Goal: Transaction & Acquisition: Purchase product/service

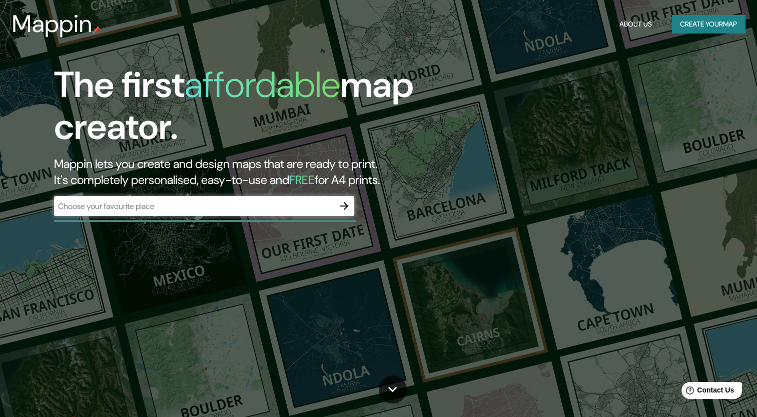
click at [254, 218] on div "​" at bounding box center [204, 207] width 300 height 22
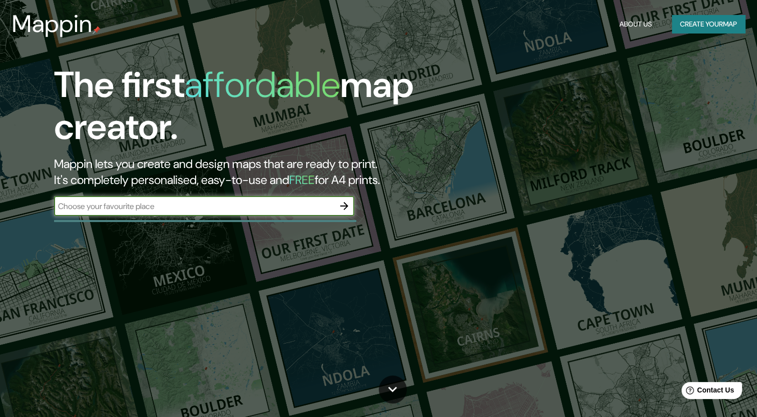
click at [293, 210] on input "text" at bounding box center [194, 207] width 280 height 12
type input "[GEOGRAPHIC_DATA]"
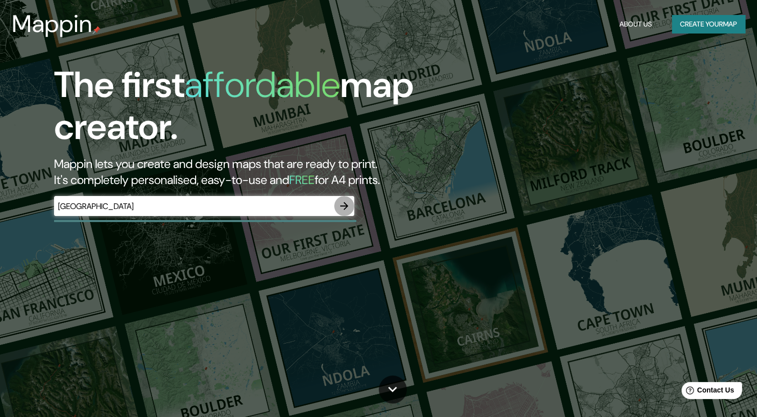
click at [344, 209] on icon "button" at bounding box center [344, 206] width 8 height 8
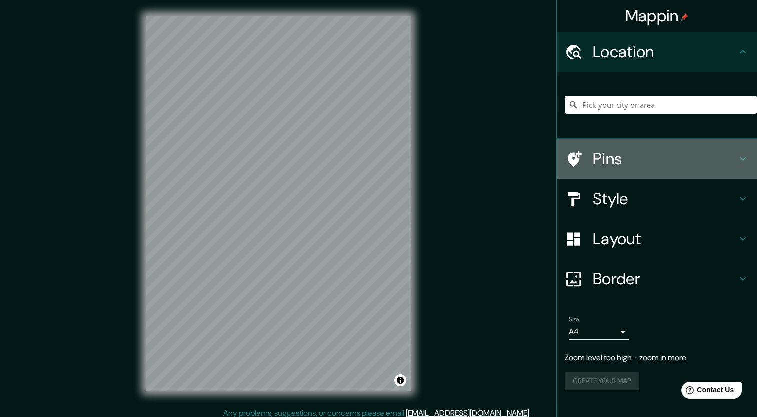
click at [641, 165] on h4 "Pins" at bounding box center [665, 159] width 144 height 20
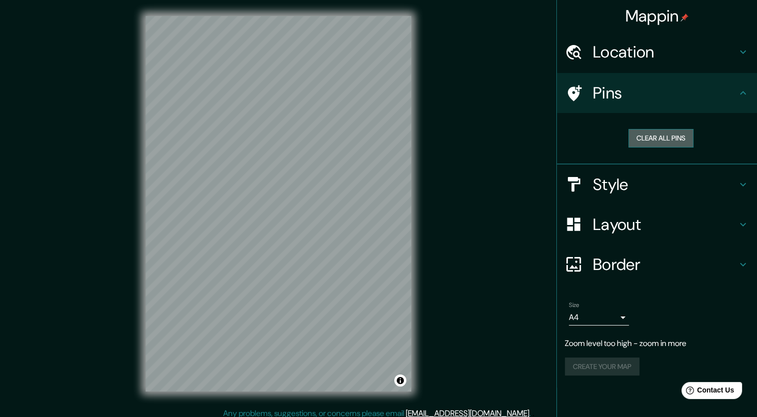
click at [678, 140] on button "Clear all pins" at bounding box center [660, 138] width 65 height 19
click at [667, 55] on h4 "Location" at bounding box center [665, 52] width 144 height 20
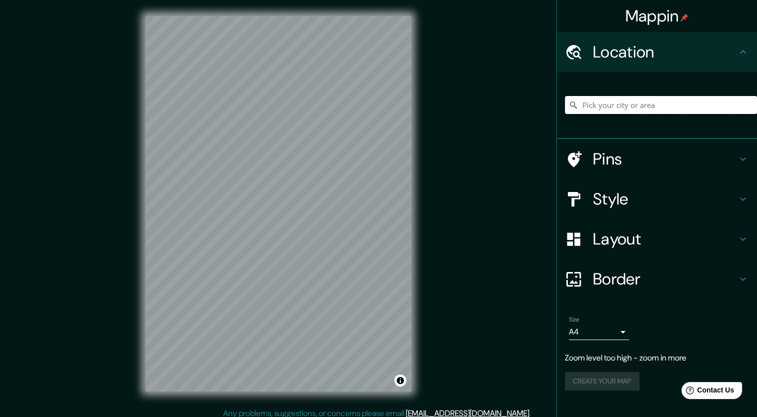
click at [634, 107] on input "Pick your city or area" at bounding box center [661, 105] width 192 height 18
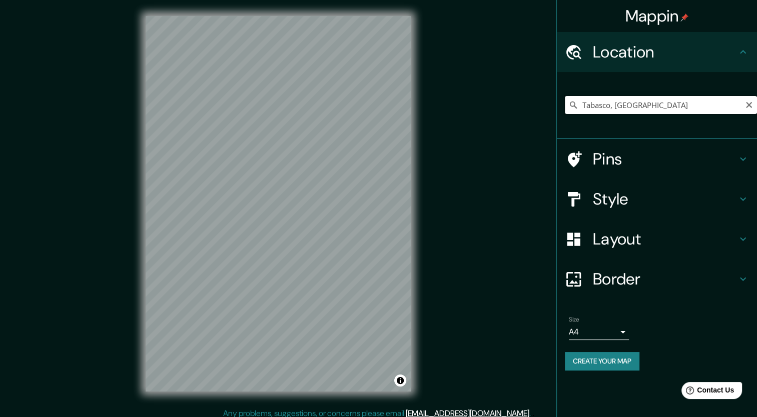
click at [689, 99] on input "Tabasco, [GEOGRAPHIC_DATA]" at bounding box center [661, 105] width 192 height 18
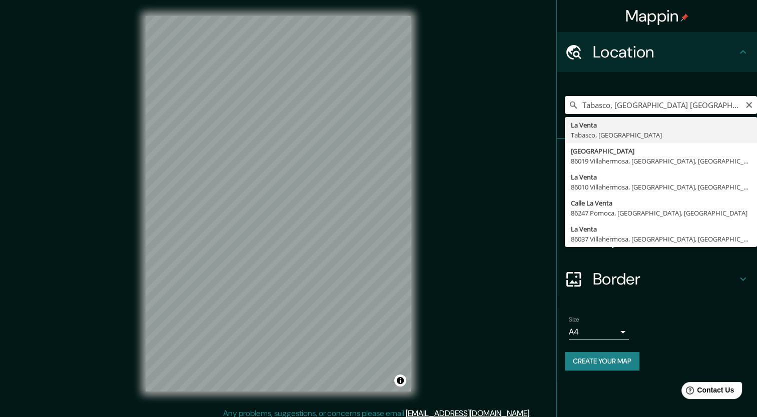
type input "La Venta, [GEOGRAPHIC_DATA], [GEOGRAPHIC_DATA]"
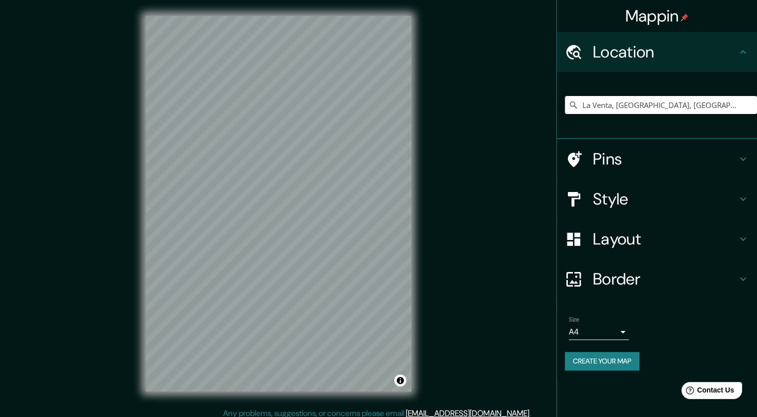
click at [632, 159] on h4 "Pins" at bounding box center [665, 159] width 144 height 20
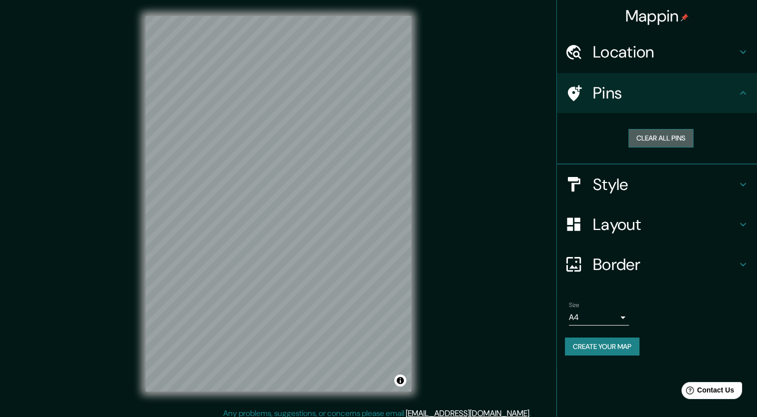
click at [660, 144] on button "Clear all pins" at bounding box center [660, 138] width 65 height 19
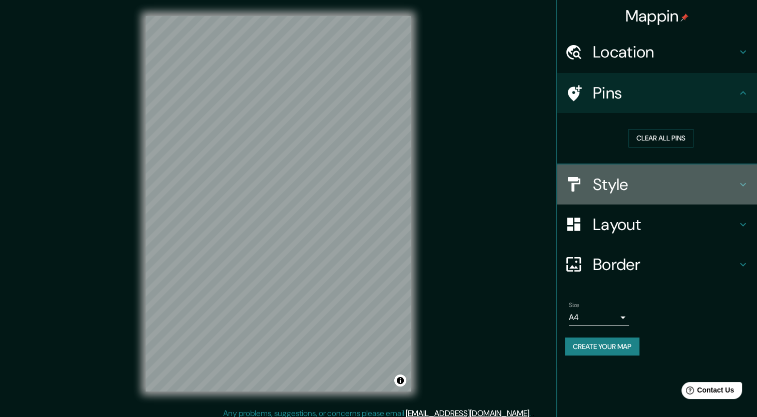
click at [653, 184] on h4 "Style" at bounding box center [665, 185] width 144 height 20
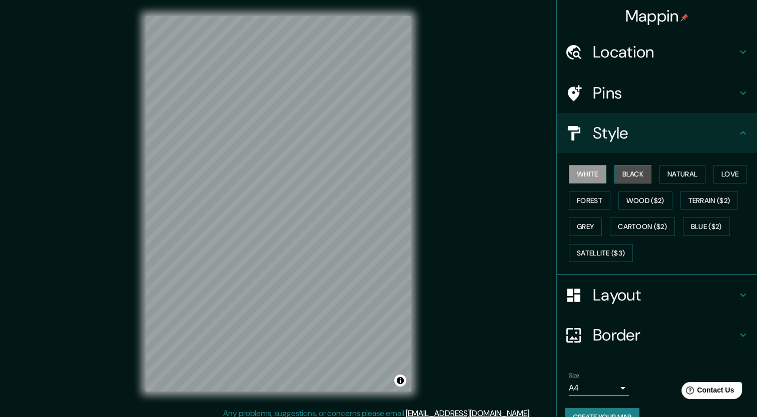
click at [637, 166] on button "Black" at bounding box center [633, 174] width 38 height 19
click at [673, 177] on button "Natural" at bounding box center [682, 174] width 46 height 19
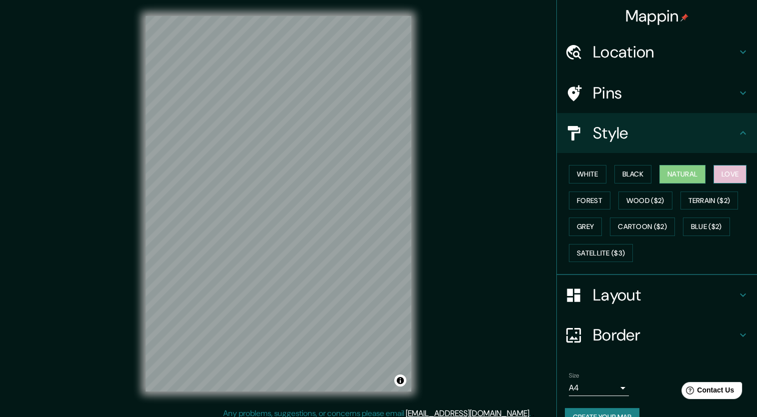
click at [723, 179] on button "Love" at bounding box center [729, 174] width 33 height 19
click at [731, 174] on button "Love" at bounding box center [729, 174] width 33 height 19
click at [586, 193] on button "Forest" at bounding box center [590, 201] width 42 height 19
click at [675, 181] on button "Natural" at bounding box center [682, 174] width 46 height 19
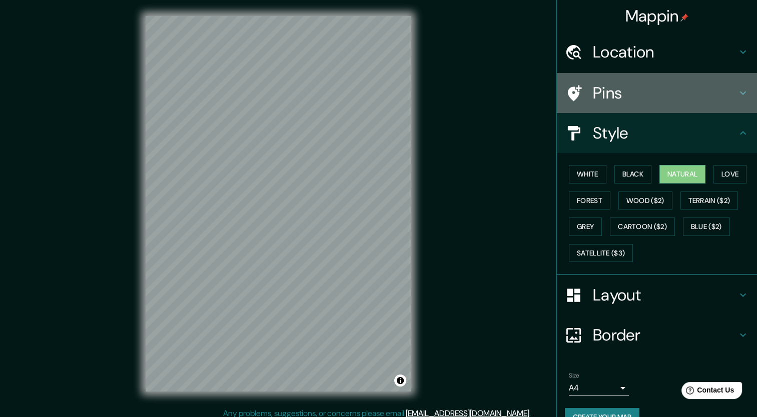
click at [642, 109] on div "Pins" at bounding box center [657, 93] width 200 height 40
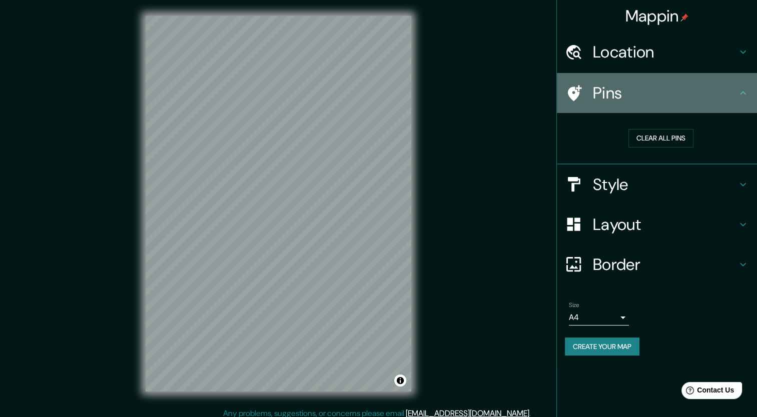
click at [642, 109] on div "Pins" at bounding box center [657, 93] width 200 height 40
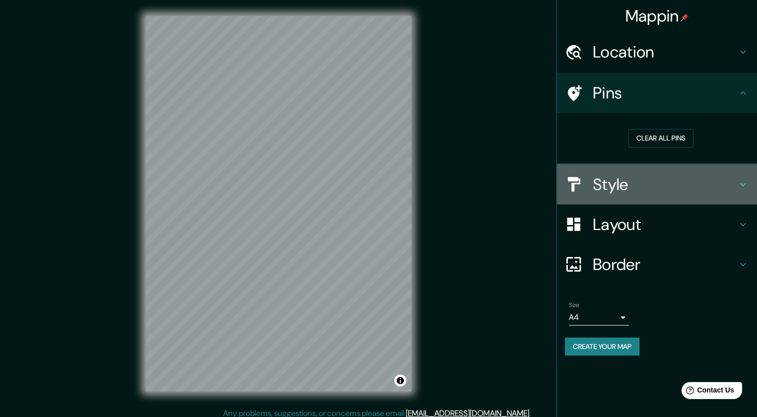
click at [607, 199] on div "Style" at bounding box center [657, 185] width 200 height 40
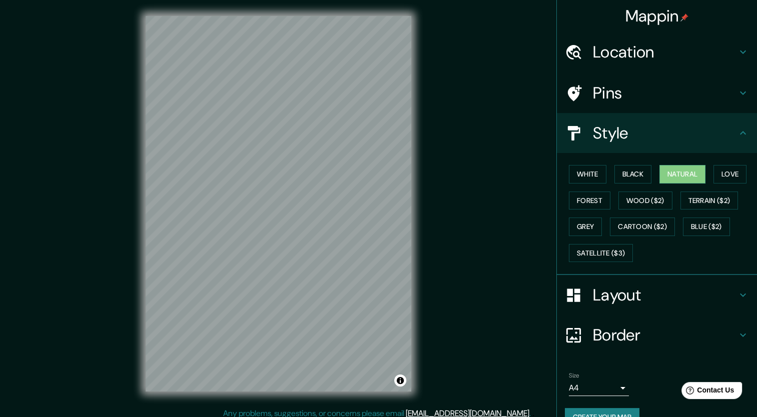
scroll to position [20, 0]
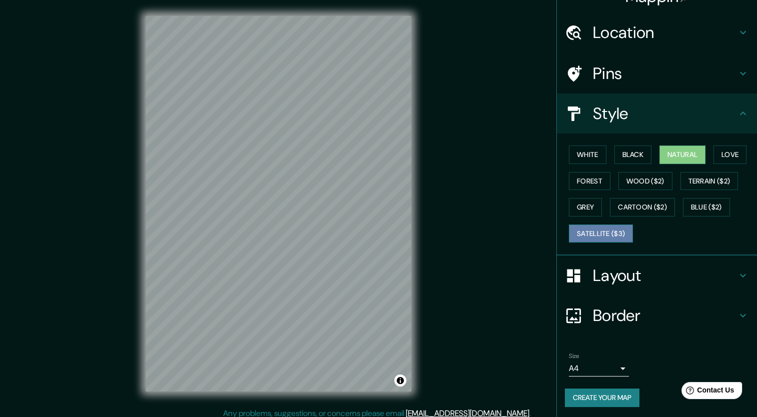
click at [587, 233] on button "Satellite ($3)" at bounding box center [601, 234] width 64 height 19
click at [671, 154] on button "Natural" at bounding box center [682, 155] width 46 height 19
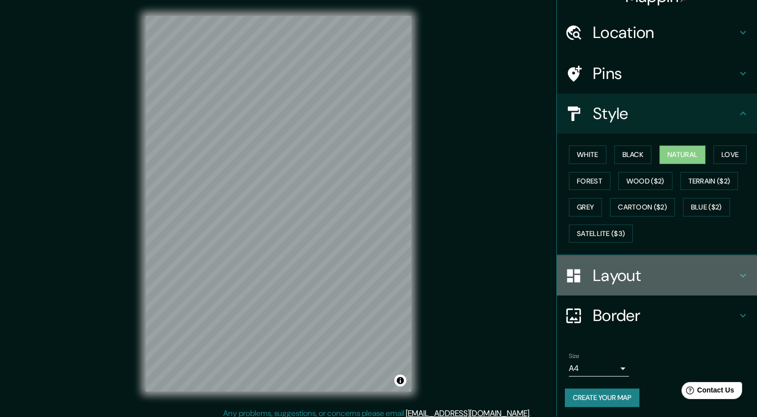
click at [606, 268] on h4 "Layout" at bounding box center [665, 276] width 144 height 20
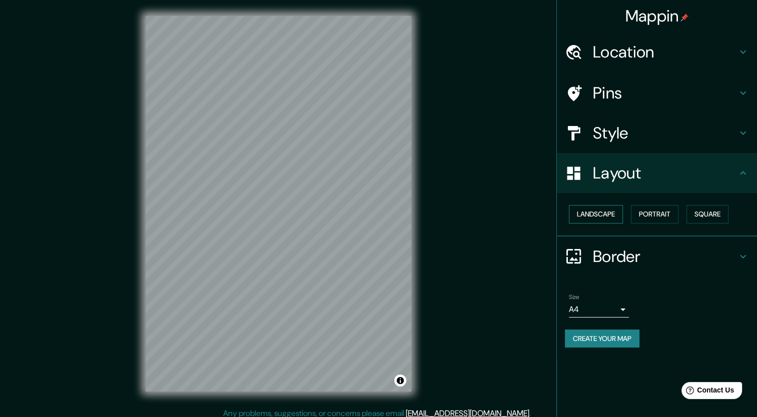
click at [605, 217] on button "Landscape" at bounding box center [596, 214] width 54 height 19
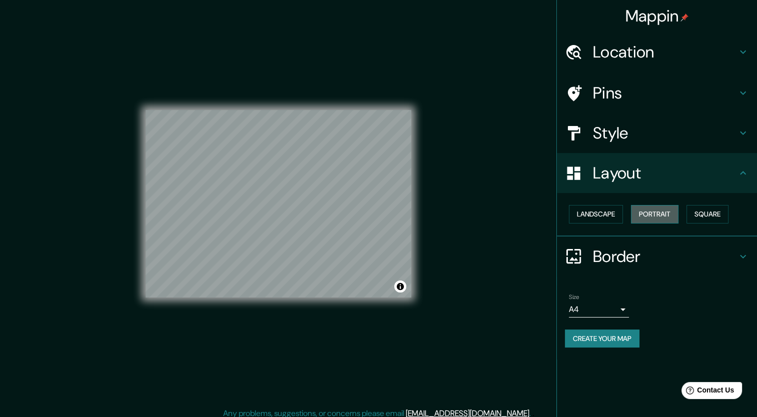
click at [654, 209] on button "Portrait" at bounding box center [655, 214] width 48 height 19
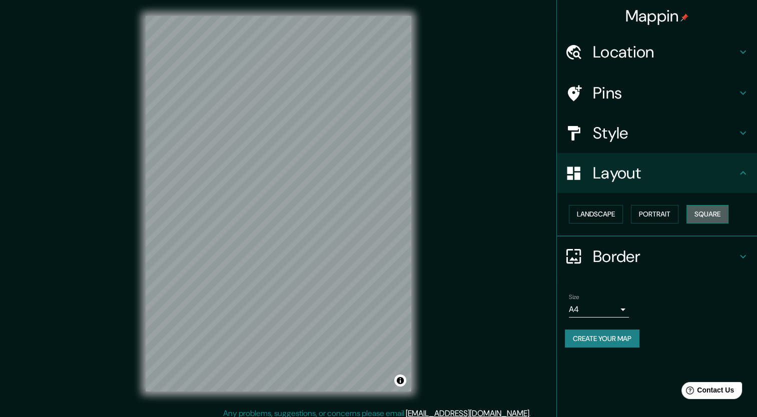
click at [705, 221] on button "Square" at bounding box center [707, 214] width 42 height 19
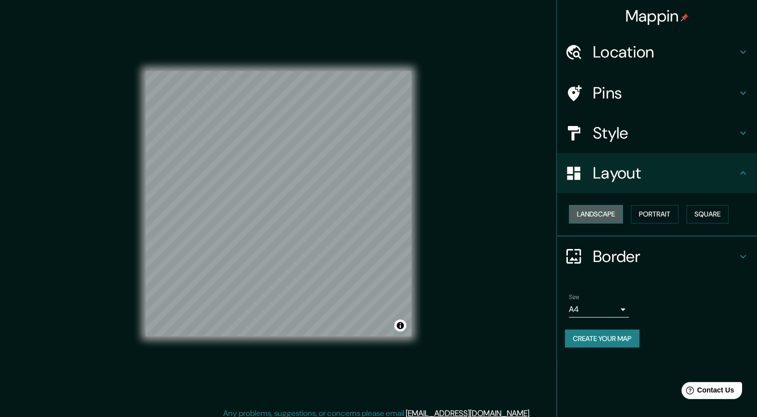
click at [604, 213] on button "Landscape" at bounding box center [596, 214] width 54 height 19
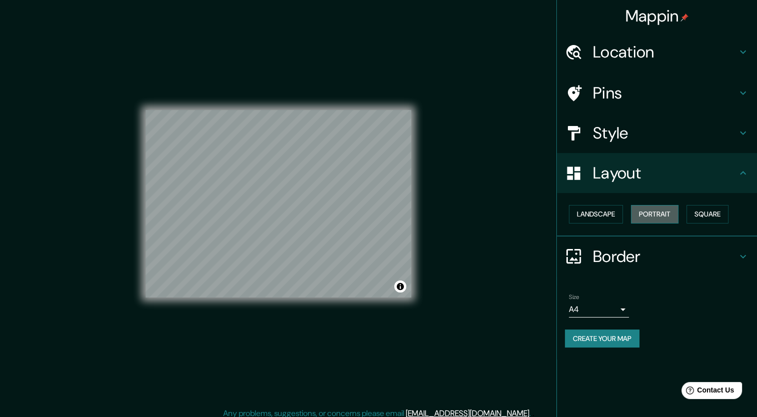
click at [656, 214] on button "Portrait" at bounding box center [655, 214] width 48 height 19
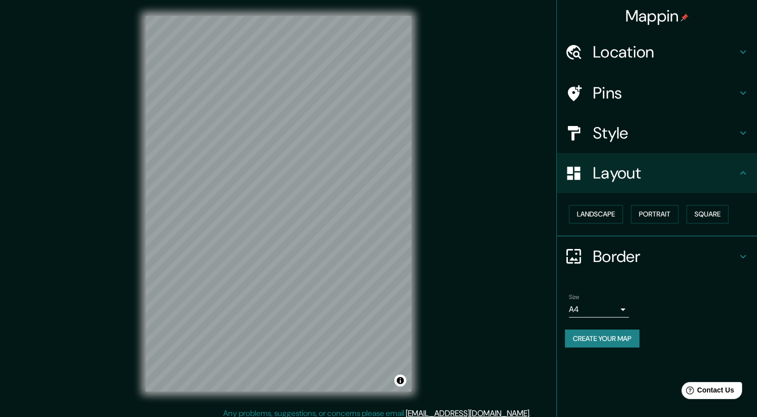
click at [655, 255] on h4 "Border" at bounding box center [665, 257] width 144 height 20
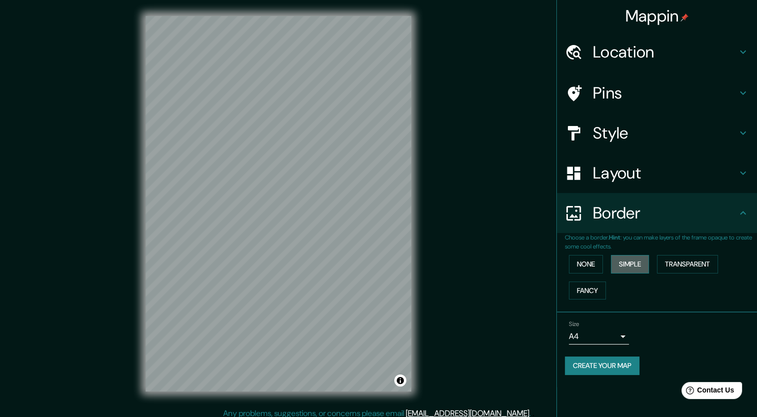
click at [635, 259] on button "Simple" at bounding box center [630, 264] width 38 height 19
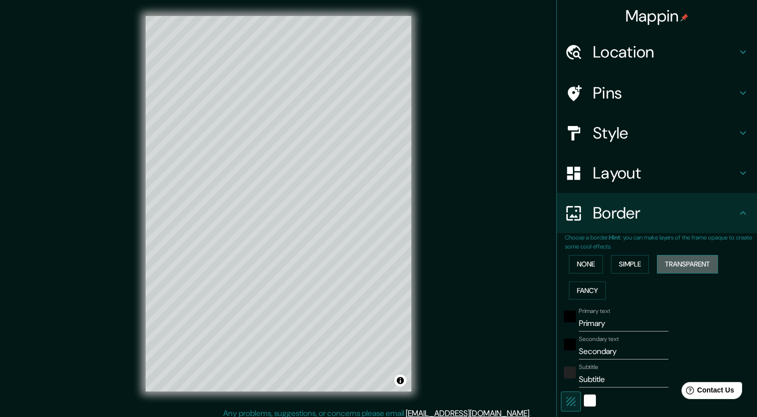
click at [668, 263] on button "Transparent" at bounding box center [687, 264] width 61 height 19
click at [577, 289] on button "Fancy" at bounding box center [587, 291] width 37 height 19
click at [688, 267] on button "Transparent" at bounding box center [687, 264] width 61 height 19
click at [397, 382] on button "Toggle attribution" at bounding box center [400, 381] width 12 height 12
click at [476, 295] on div "Mappin Location [GEOGRAPHIC_DATA], [GEOGRAPHIC_DATA], [GEOGRAPHIC_DATA] Pins St…" at bounding box center [378, 212] width 757 height 424
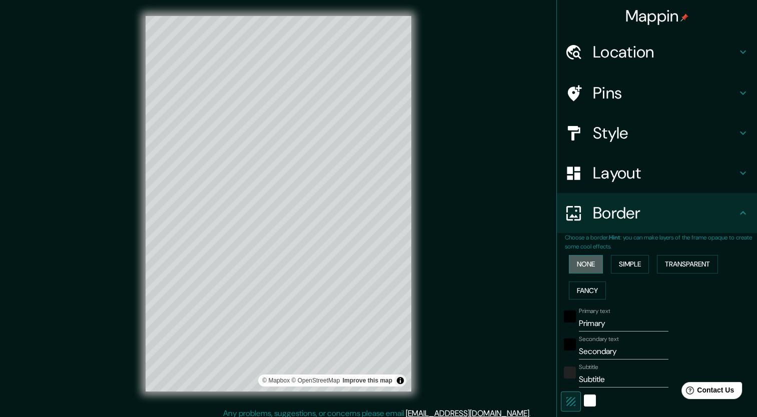
click at [590, 260] on button "None" at bounding box center [586, 264] width 34 height 19
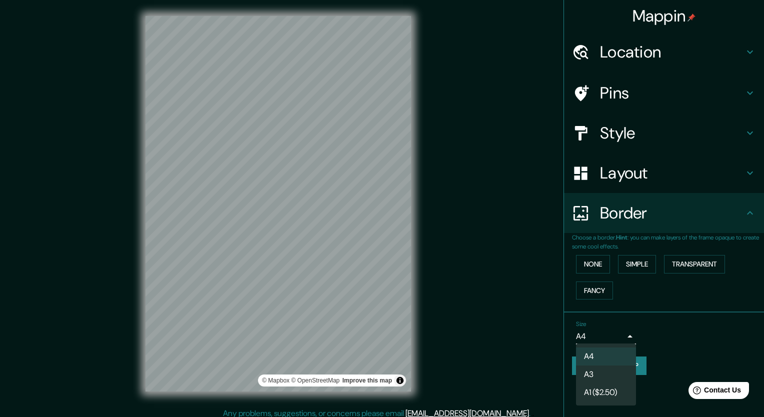
click at [612, 333] on body "Mappin Location [GEOGRAPHIC_DATA], [GEOGRAPHIC_DATA], [GEOGRAPHIC_DATA] Pins St…" at bounding box center [382, 208] width 764 height 417
click at [602, 378] on li "A3" at bounding box center [606, 375] width 60 height 18
click at [611, 336] on body "Mappin Location [GEOGRAPHIC_DATA], [GEOGRAPHIC_DATA], [GEOGRAPHIC_DATA] Pins St…" at bounding box center [382, 208] width 764 height 417
click at [601, 359] on li "A4" at bounding box center [606, 357] width 60 height 18
type input "single"
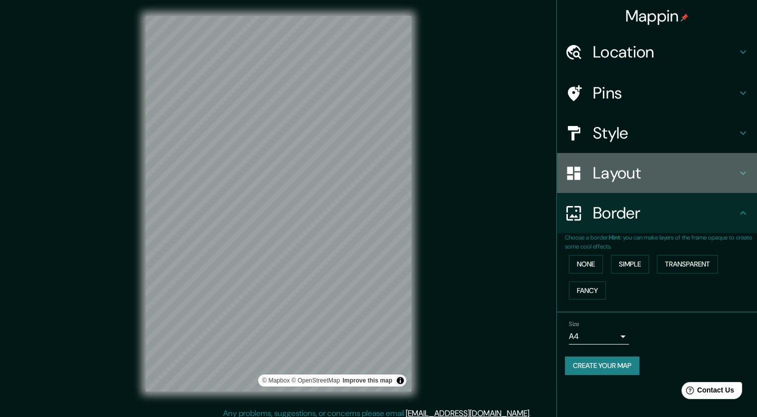
click at [658, 162] on div "Layout" at bounding box center [657, 173] width 200 height 40
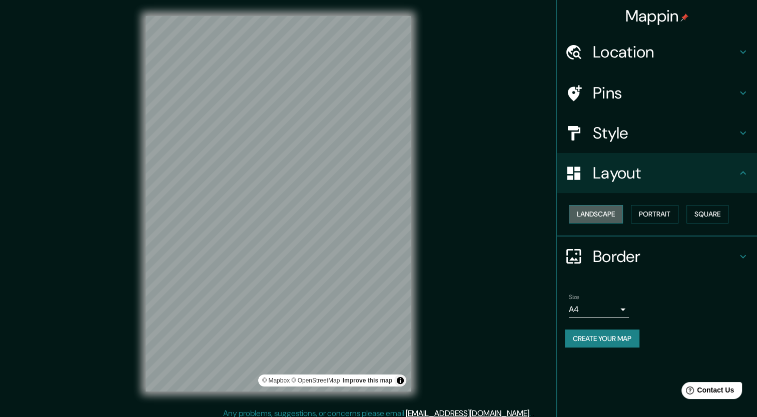
click at [600, 216] on button "Landscape" at bounding box center [596, 214] width 54 height 19
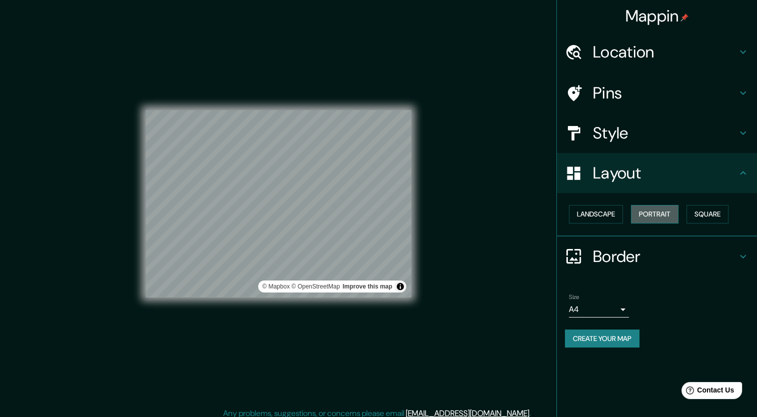
click at [649, 221] on button "Portrait" at bounding box center [655, 214] width 48 height 19
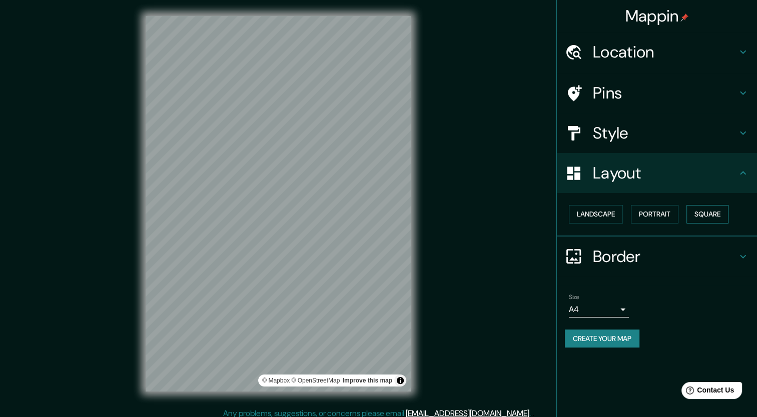
click at [689, 219] on button "Square" at bounding box center [707, 214] width 42 height 19
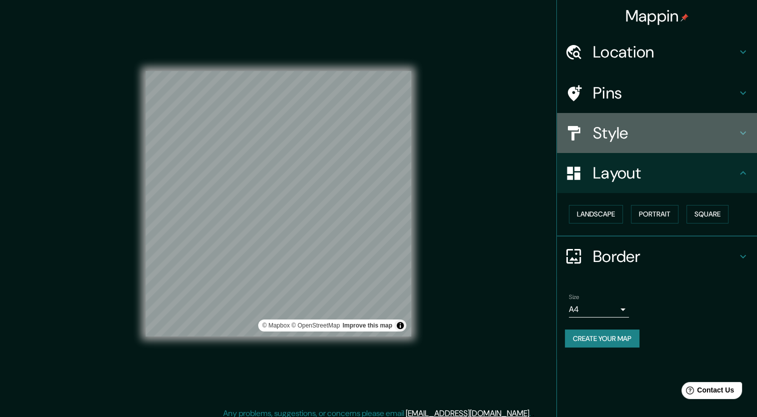
click at [628, 139] on h4 "Style" at bounding box center [665, 133] width 144 height 20
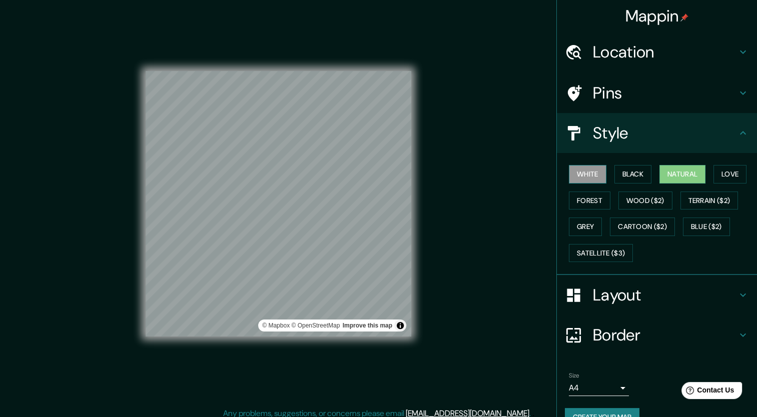
click at [584, 170] on button "White" at bounding box center [588, 174] width 38 height 19
click at [614, 173] on button "Black" at bounding box center [633, 174] width 38 height 19
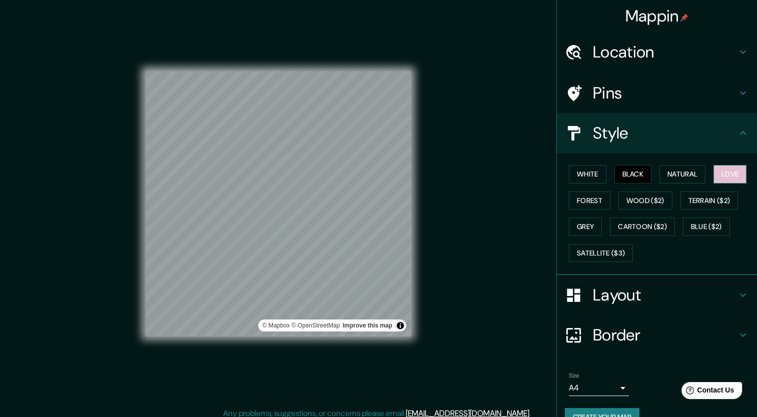
click at [713, 175] on button "Love" at bounding box center [729, 174] width 33 height 19
click at [578, 201] on button "Forest" at bounding box center [590, 201] width 42 height 19
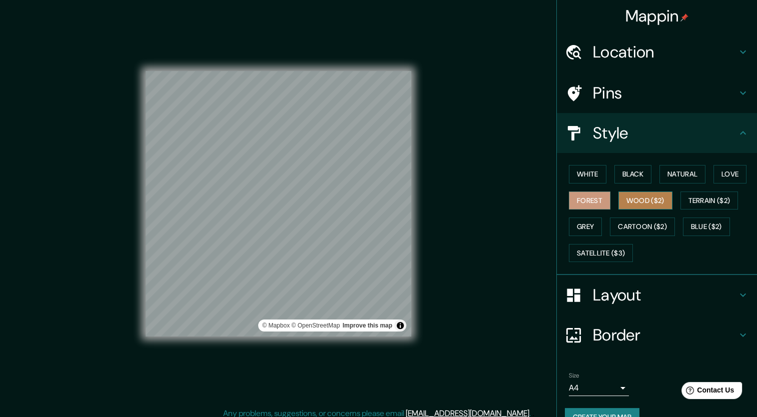
click at [650, 205] on button "Wood ($2)" at bounding box center [645, 201] width 54 height 19
click at [596, 205] on button "Forest" at bounding box center [590, 201] width 42 height 19
click at [631, 204] on button "Wood ($2)" at bounding box center [645, 201] width 54 height 19
click at [690, 193] on button "Terrain ($2)" at bounding box center [709, 201] width 58 height 19
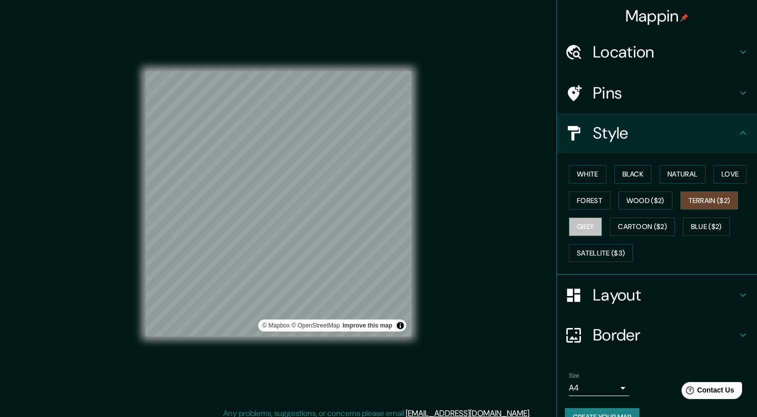
click at [593, 227] on button "Grey" at bounding box center [585, 227] width 33 height 19
click at [629, 229] on button "Cartoon ($2)" at bounding box center [642, 227] width 65 height 19
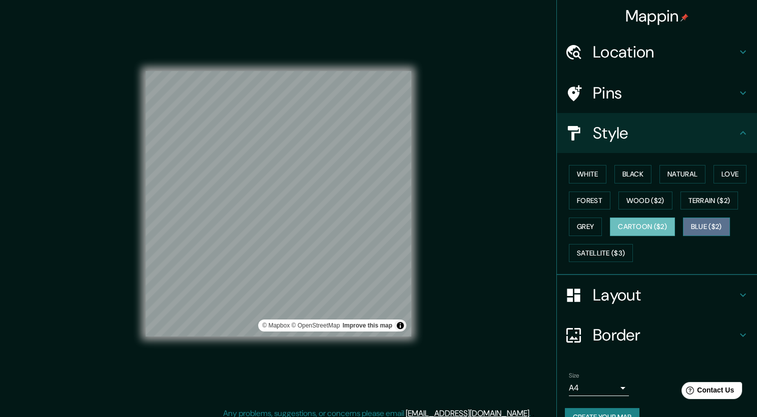
click at [703, 232] on button "Blue ($2)" at bounding box center [706, 227] width 47 height 19
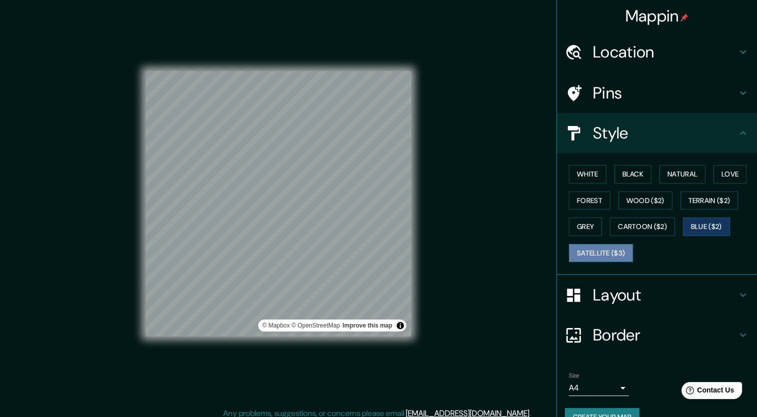
click at [589, 247] on button "Satellite ($3)" at bounding box center [601, 253] width 64 height 19
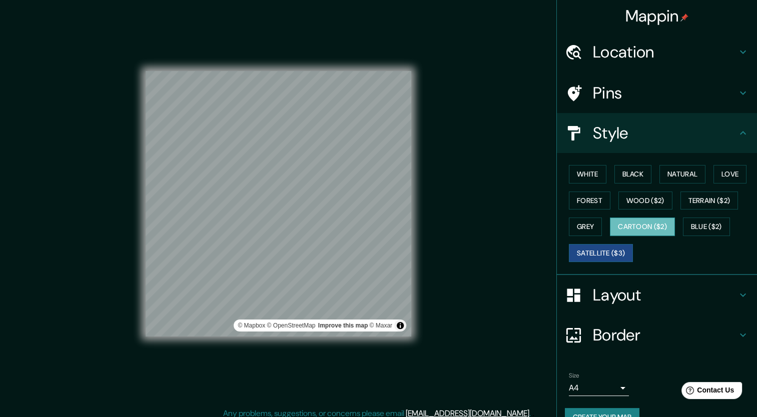
click at [642, 223] on button "Cartoon ($2)" at bounding box center [642, 227] width 65 height 19
click at [634, 206] on button "Wood ($2)" at bounding box center [645, 201] width 54 height 19
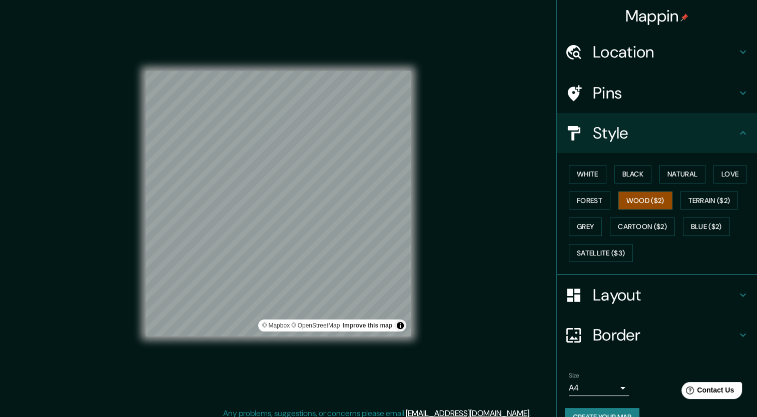
scroll to position [20, 0]
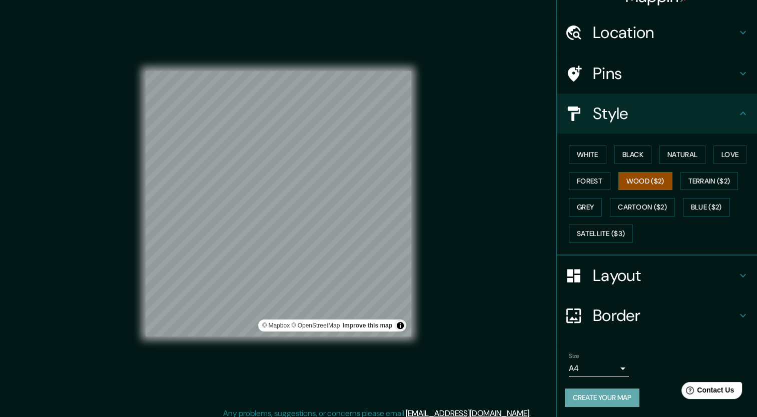
click at [605, 397] on button "Create your map" at bounding box center [602, 398] width 75 height 19
click at [587, 183] on button "Forest" at bounding box center [590, 181] width 42 height 19
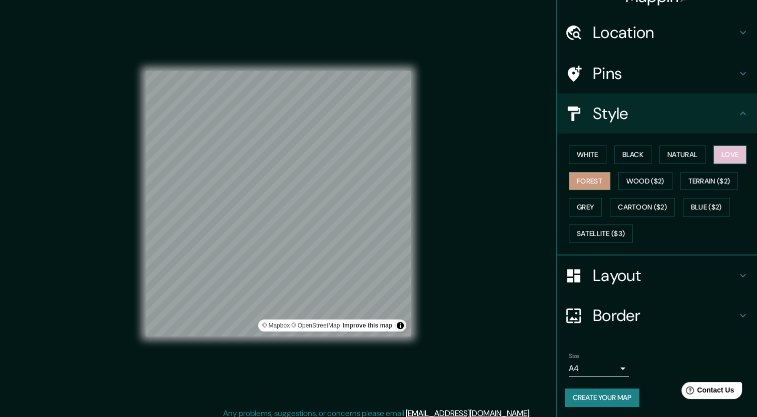
click at [713, 150] on button "Love" at bounding box center [729, 155] width 33 height 19
click at [684, 161] on button "Natural" at bounding box center [682, 155] width 46 height 19
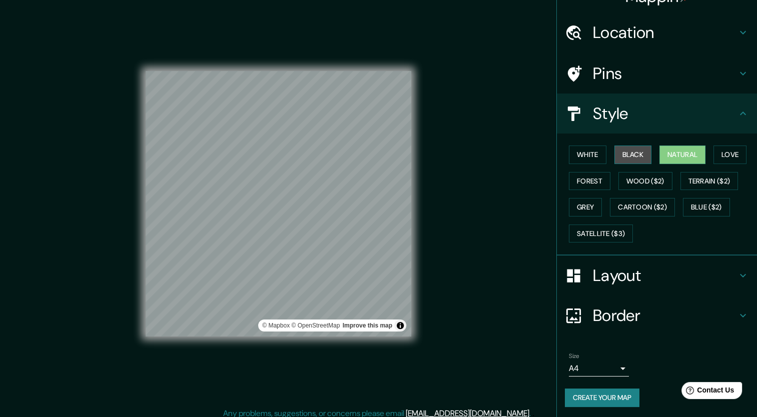
click at [638, 160] on button "Black" at bounding box center [633, 155] width 38 height 19
click at [579, 172] on button "Forest" at bounding box center [590, 181] width 42 height 19
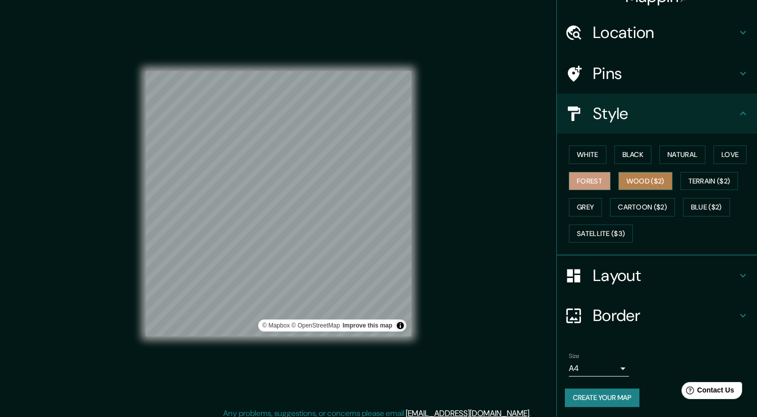
click at [623, 179] on button "Wood ($2)" at bounding box center [645, 181] width 54 height 19
click at [649, 205] on button "Cartoon ($2)" at bounding box center [642, 207] width 65 height 19
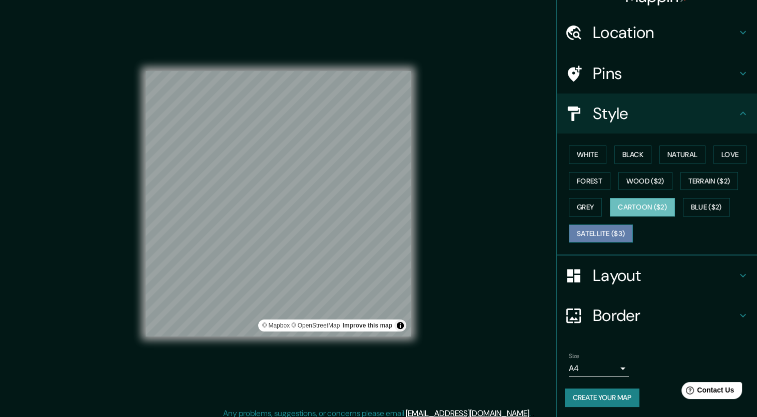
click at [605, 228] on button "Satellite ($3)" at bounding box center [601, 234] width 64 height 19
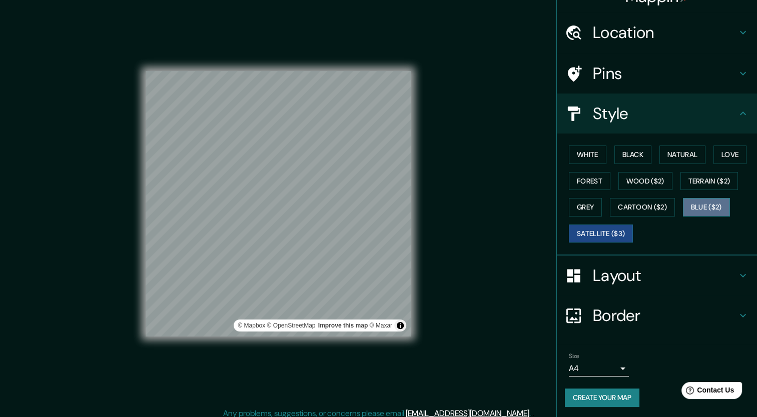
click at [700, 206] on button "Blue ($2)" at bounding box center [706, 207] width 47 height 19
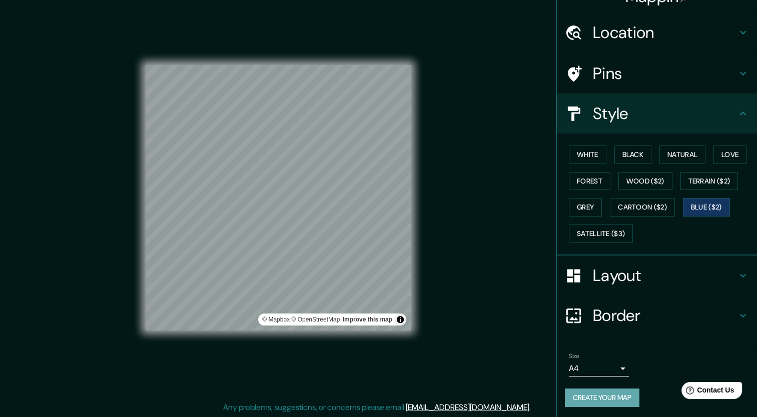
click at [598, 403] on button "Create your map" at bounding box center [602, 398] width 75 height 19
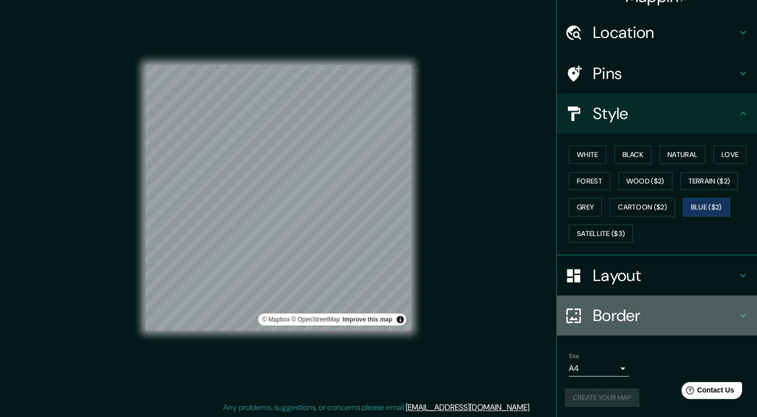
click at [627, 330] on div "Border" at bounding box center [657, 316] width 200 height 40
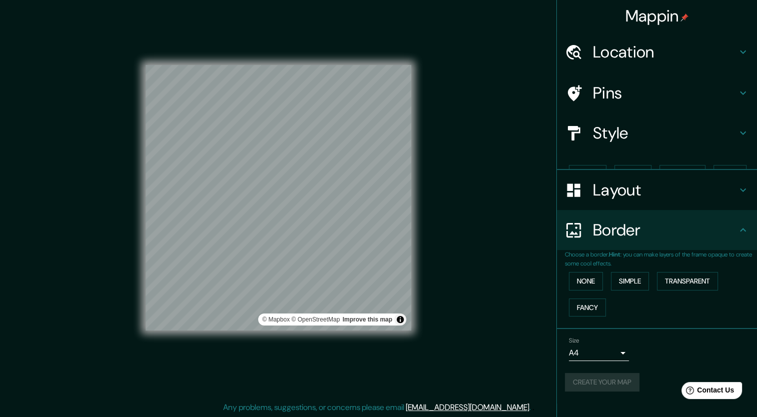
scroll to position [0, 0]
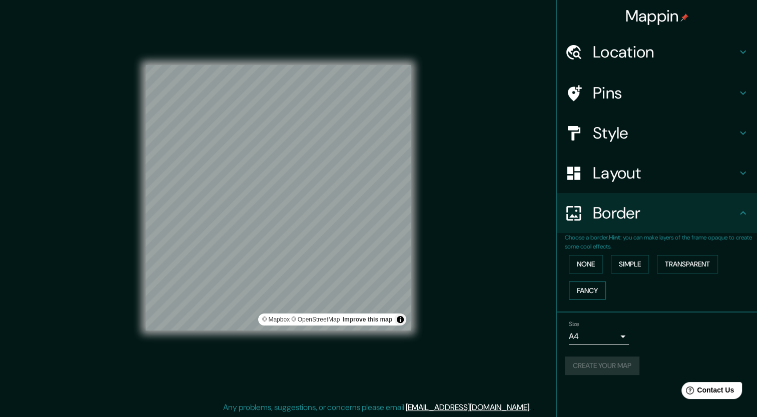
drag, startPoint x: 592, startPoint y: 279, endPoint x: 591, endPoint y: 288, distance: 9.1
click at [591, 288] on div "None Simple Transparent Fancy" at bounding box center [661, 277] width 192 height 53
click at [591, 288] on button "Fancy" at bounding box center [587, 291] width 37 height 19
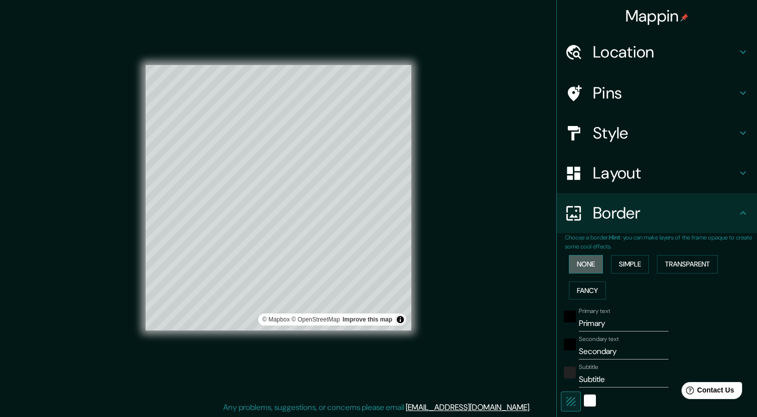
click at [594, 261] on button "None" at bounding box center [586, 264] width 34 height 19
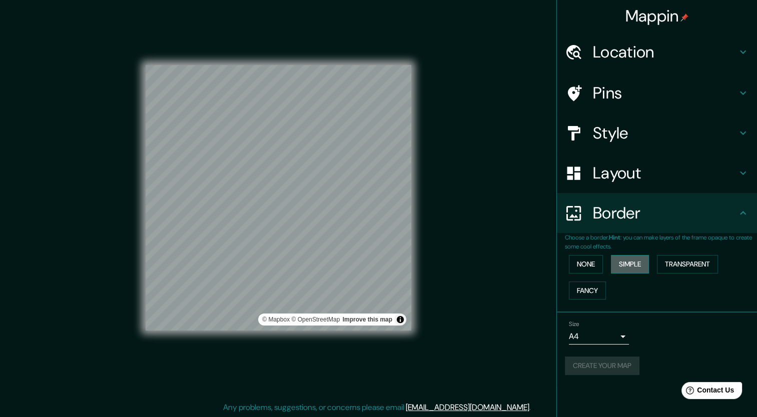
click at [615, 266] on button "Simple" at bounding box center [630, 264] width 38 height 19
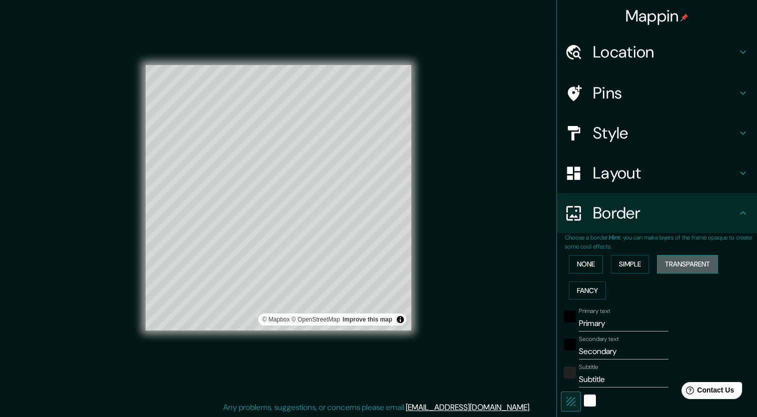
click at [657, 264] on button "Transparent" at bounding box center [687, 264] width 61 height 19
click at [578, 259] on button "None" at bounding box center [586, 264] width 34 height 19
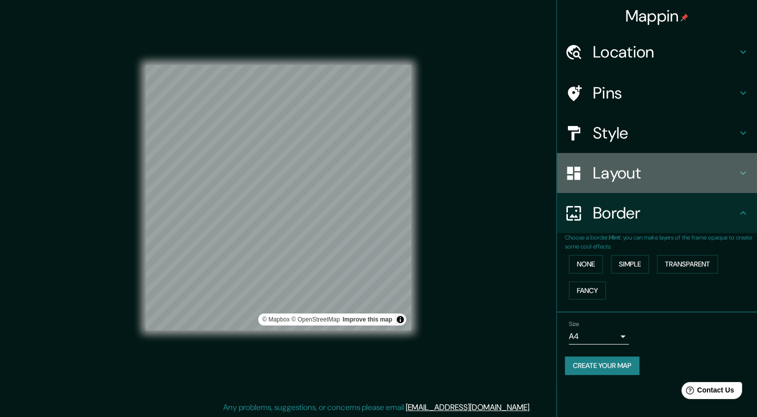
click at [630, 169] on h4 "Layout" at bounding box center [665, 173] width 144 height 20
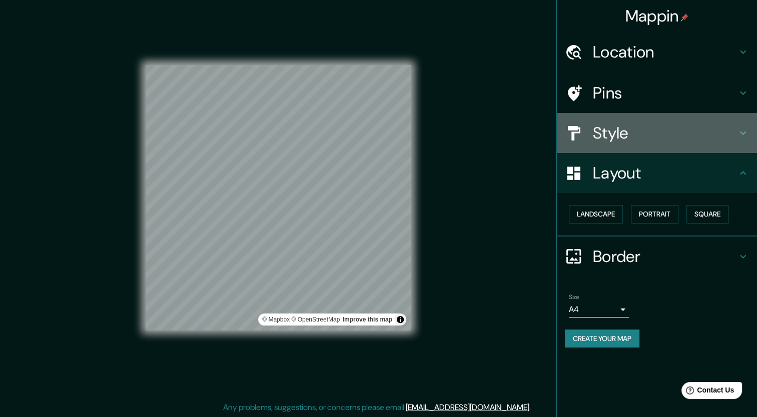
click at [647, 145] on div "Style" at bounding box center [657, 133] width 200 height 40
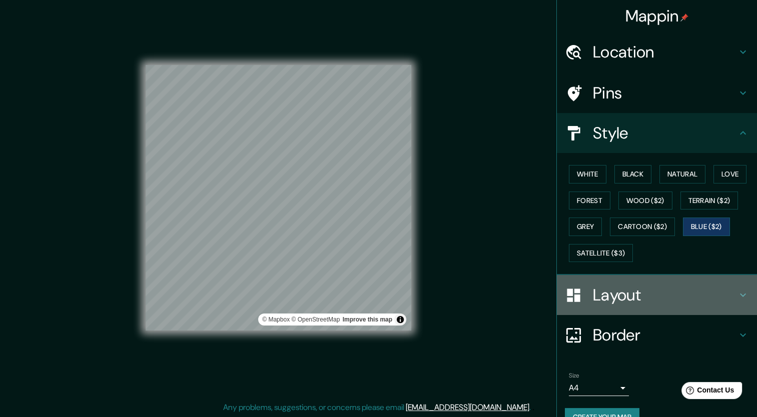
click at [602, 307] on div "Layout" at bounding box center [657, 295] width 200 height 40
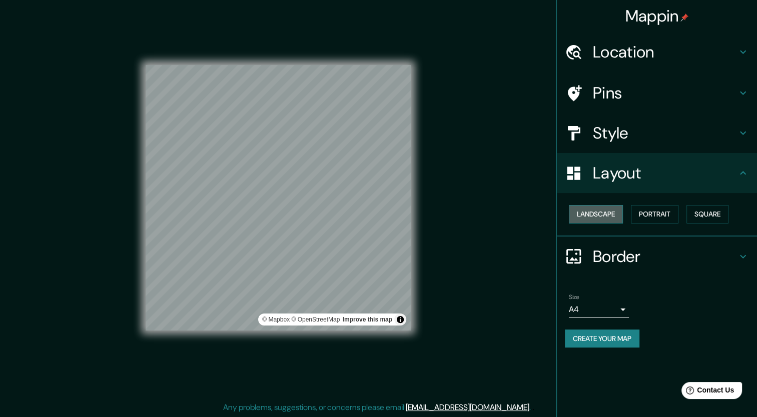
click at [615, 209] on button "Landscape" at bounding box center [596, 214] width 54 height 19
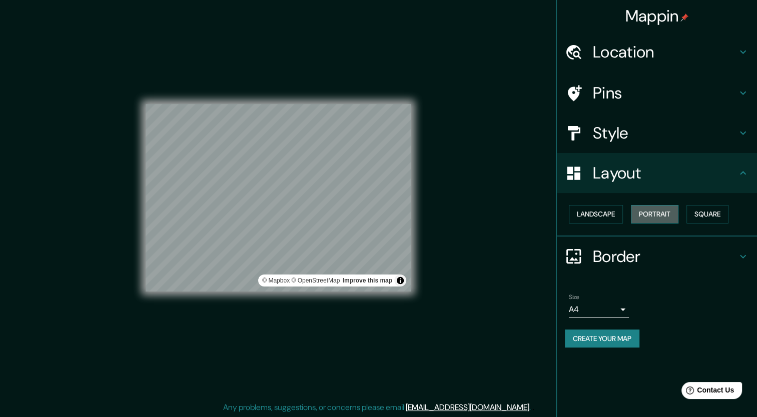
click at [645, 215] on button "Portrait" at bounding box center [655, 214] width 48 height 19
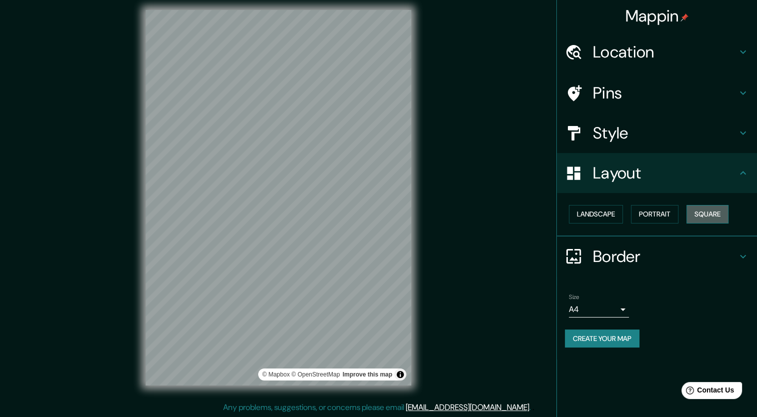
click at [713, 209] on button "Square" at bounding box center [707, 214] width 42 height 19
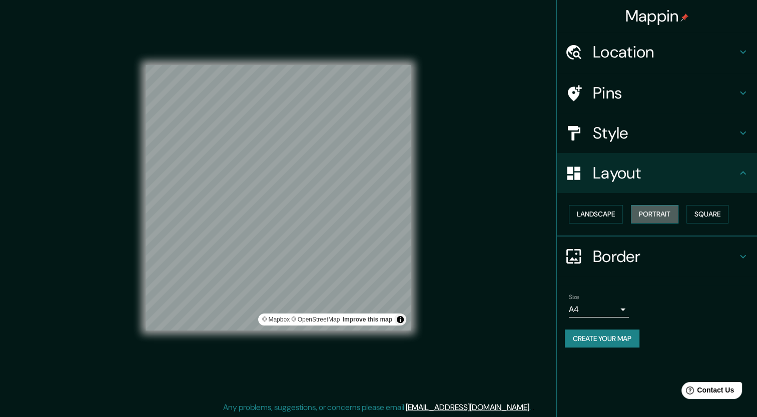
click at [656, 220] on button "Portrait" at bounding box center [655, 214] width 48 height 19
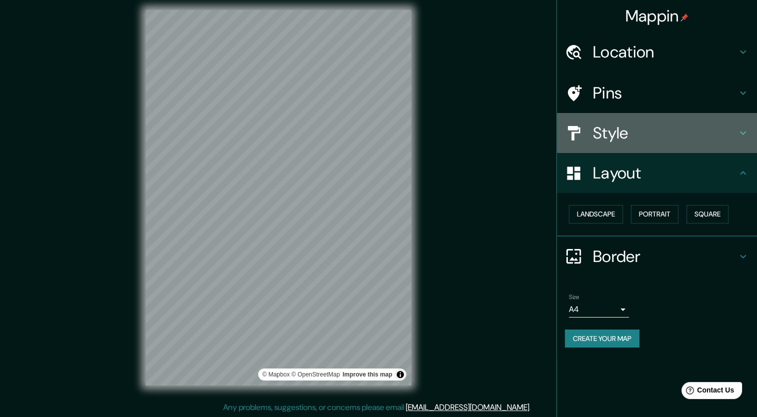
click at [648, 140] on h4 "Style" at bounding box center [665, 133] width 144 height 20
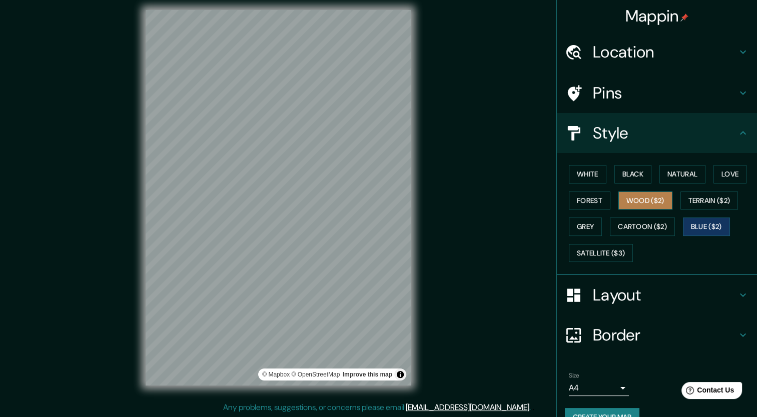
click at [621, 203] on button "Wood ($2)" at bounding box center [645, 201] width 54 height 19
click at [586, 199] on button "Forest" at bounding box center [590, 201] width 42 height 19
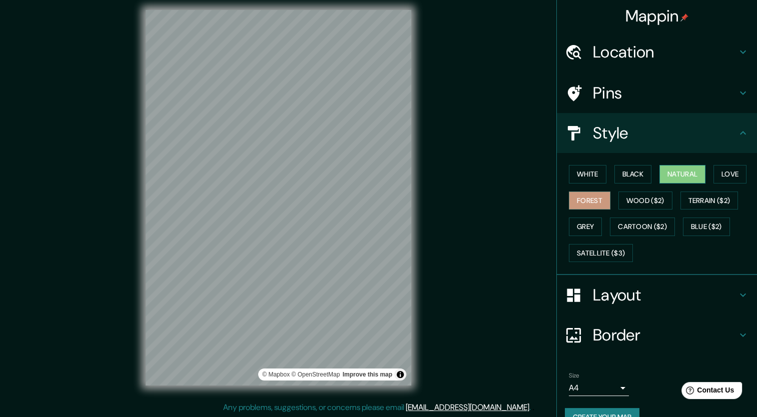
drag, startPoint x: 677, startPoint y: 183, endPoint x: 670, endPoint y: 178, distance: 8.2
click at [670, 178] on div "White Black Natural Love Forest Wood ($2) Terrain ($2) Grey Cartoon ($2) Blue (…" at bounding box center [661, 213] width 192 height 105
click at [670, 178] on button "Natural" at bounding box center [682, 174] width 46 height 19
click at [618, 175] on button "Black" at bounding box center [633, 174] width 38 height 19
click at [599, 172] on div "White Black Natural Love Forest Wood ($2) Terrain ($2) Grey Cartoon ($2) Blue (…" at bounding box center [661, 213] width 192 height 105
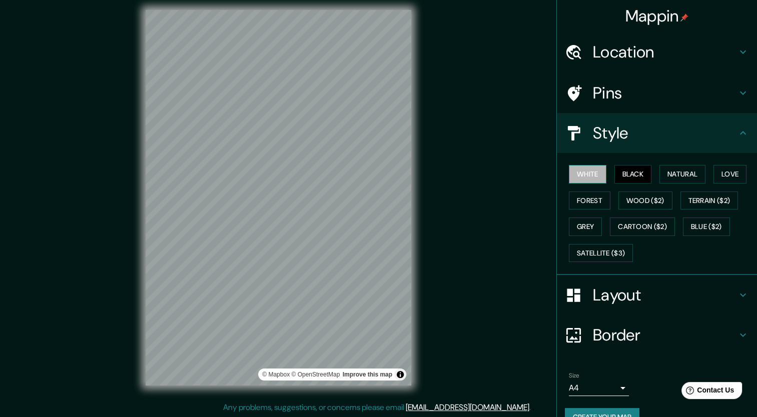
click at [591, 170] on button "White" at bounding box center [588, 174] width 38 height 19
click at [714, 178] on button "Love" at bounding box center [729, 174] width 33 height 19
click at [652, 190] on div "White Black Natural Love Forest Wood ($2) Terrain ($2) Grey Cartoon ($2) Blue (…" at bounding box center [661, 213] width 192 height 105
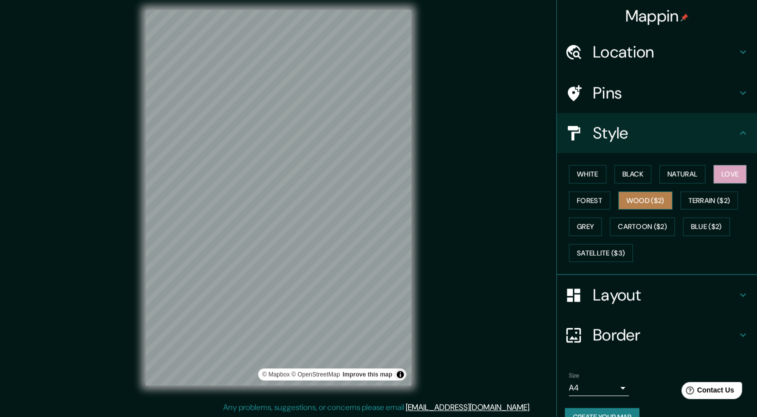
click at [652, 201] on button "Wood ($2)" at bounding box center [645, 201] width 54 height 19
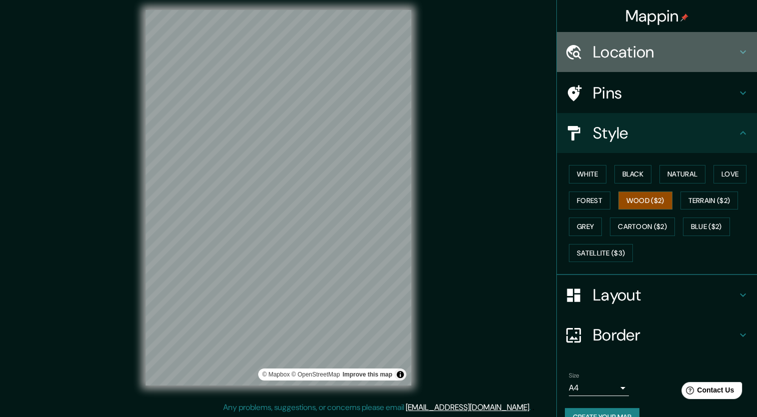
click at [636, 53] on h4 "Location" at bounding box center [665, 52] width 144 height 20
